Goal: Information Seeking & Learning: Find contact information

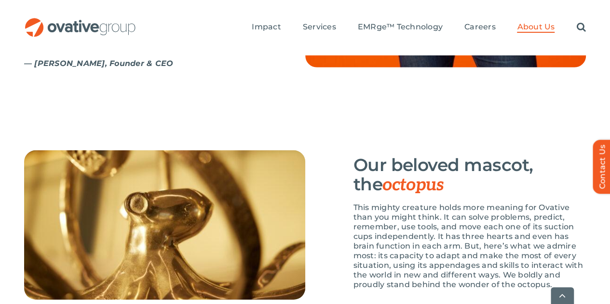
scroll to position [1420, 0]
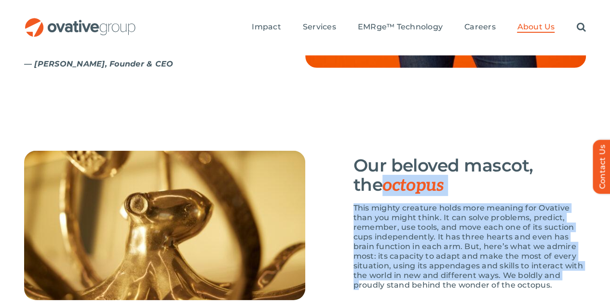
drag, startPoint x: 515, startPoint y: 226, endPoint x: 338, endPoint y: 145, distance: 194.5
click at [338, 151] on div "Our beloved mascot, the octopus This mighty creature holds more meaning for Ova…" at bounding box center [445, 226] width 281 height 150
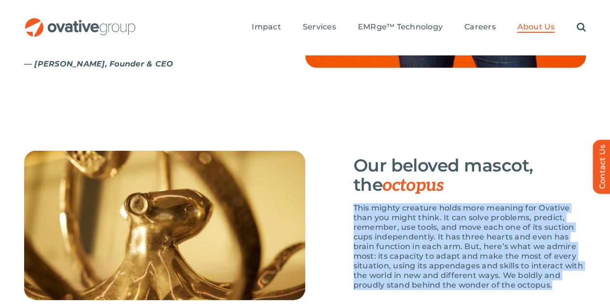
drag, startPoint x: 510, startPoint y: 244, endPoint x: 445, endPoint y: 138, distance: 123.4
click at [445, 151] on div "Our beloved mascot, the octopus This mighty creature holds more meaning for Ova…" at bounding box center [470, 226] width 233 height 150
click at [445, 156] on h3 "Our beloved mascot, the octopus" at bounding box center [470, 176] width 233 height 40
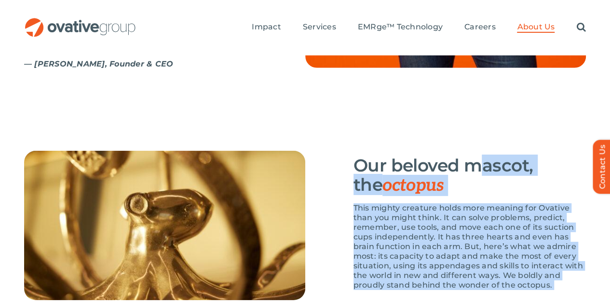
drag, startPoint x: 507, startPoint y: 258, endPoint x: 487, endPoint y: 92, distance: 167.1
click at [501, 213] on p "This mighty creature holds more meaning for Ovative than you might think. It ca…" at bounding box center [470, 247] width 233 height 87
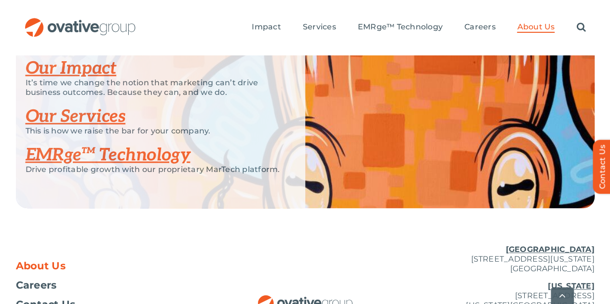
scroll to position [2132, 0]
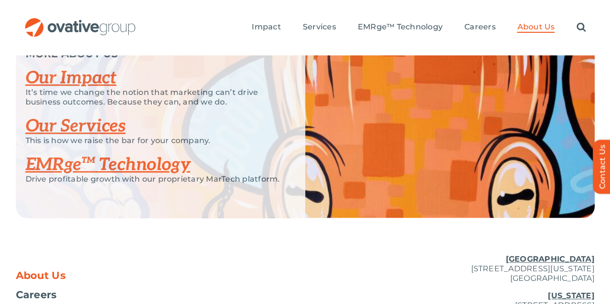
drag, startPoint x: 593, startPoint y: 251, endPoint x: 477, endPoint y: 246, distance: 116.8
